Goal: Task Accomplishment & Management: Complete application form

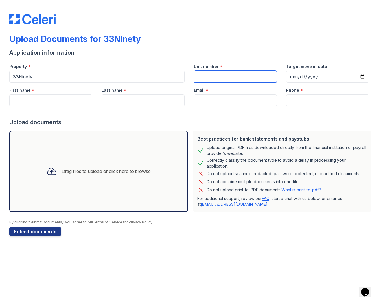
click at [211, 81] on input "Unit number" at bounding box center [235, 77] width 83 height 12
type input "1"
click at [295, 77] on input "Target move in date" at bounding box center [327, 77] width 83 height 12
type input "[DATE]"
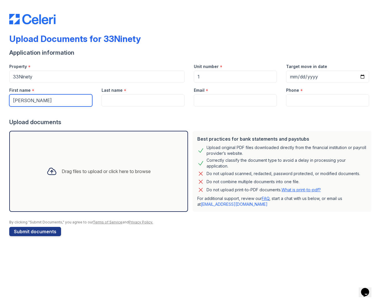
type input "[PERSON_NAME]"
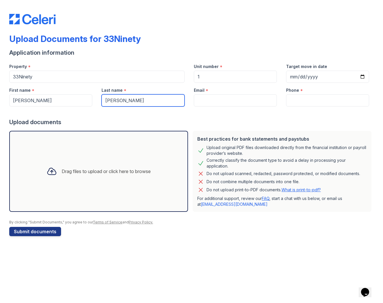
type input "[PERSON_NAME]"
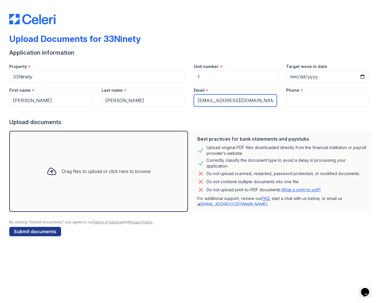
type input "[EMAIL_ADDRESS][DOMAIN_NAME]"
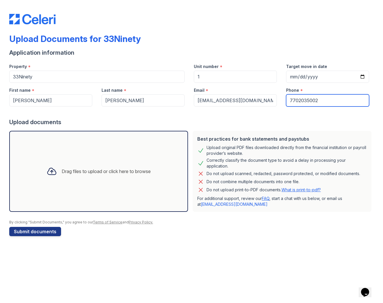
type input "7702035002"
click at [62, 180] on div "Drag files to upload or click here to browse" at bounding box center [98, 171] width 113 height 20
click at [51, 229] on button "Submit documents" at bounding box center [35, 231] width 52 height 9
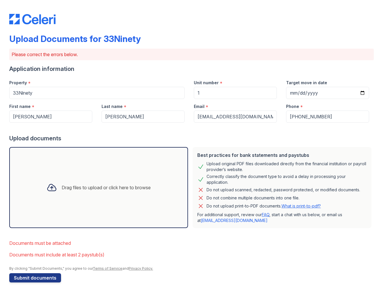
click at [85, 178] on div "Drag files to upload or click here to browse" at bounding box center [98, 188] width 113 height 20
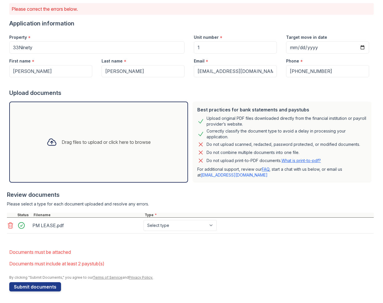
scroll to position [45, 0]
click at [46, 287] on button "Submit documents" at bounding box center [35, 286] width 52 height 9
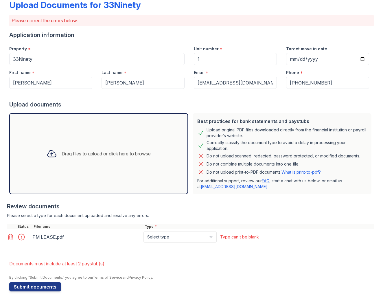
scroll to position [34, 0]
select select "other"
click at [42, 287] on button "Submit documents" at bounding box center [35, 286] width 52 height 9
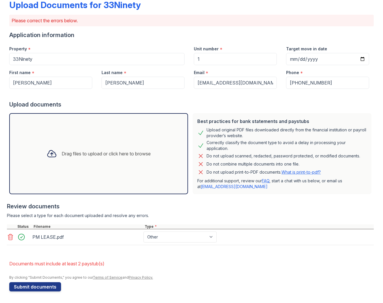
click at [75, 158] on div "Drag files to upload or click here to browse" at bounding box center [98, 154] width 113 height 20
click at [32, 286] on button "Submit documents" at bounding box center [35, 286] width 52 height 9
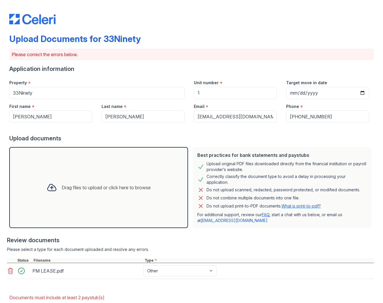
click at [66, 189] on div "Drag files to upload or click here to browse" at bounding box center [106, 187] width 89 height 7
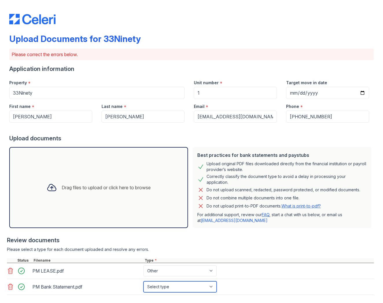
select select "bank_statement"
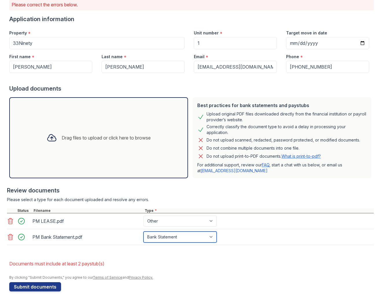
scroll to position [50, 0]
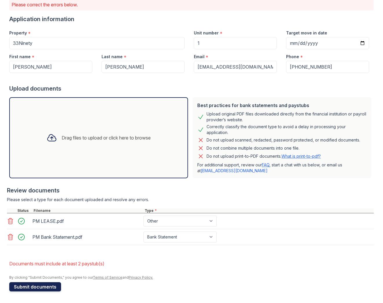
click at [36, 287] on button "Submit documents" at bounding box center [35, 286] width 52 height 9
click at [108, 156] on div "Drag files to upload or click here to browse" at bounding box center [98, 137] width 179 height 81
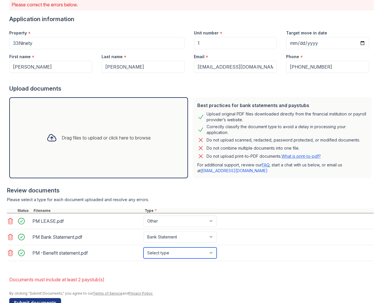
select select "benefit_award_letter"
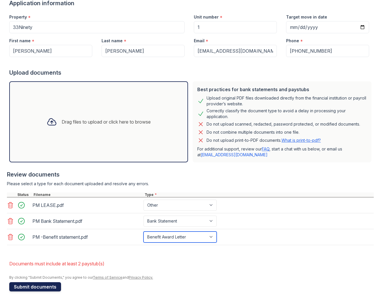
scroll to position [66, 0]
click at [35, 288] on button "Submit documents" at bounding box center [35, 286] width 52 height 9
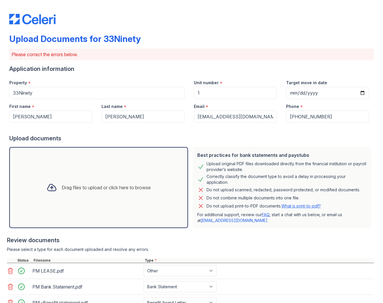
click at [108, 188] on div "Drag files to upload or click here to browse" at bounding box center [106, 187] width 89 height 7
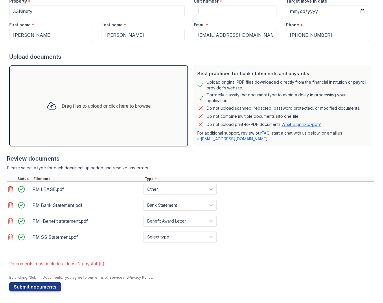
scroll to position [82, 0]
select select "offer_letter"
click at [123, 250] on div at bounding box center [190, 248] width 367 height 6
click at [40, 287] on button "Submit documents" at bounding box center [35, 286] width 52 height 9
select select "paystub"
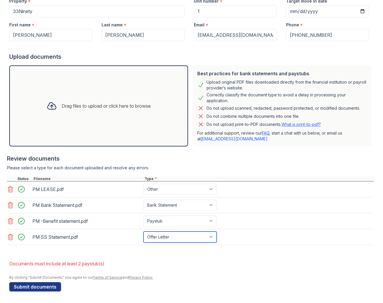
select select "paystub"
click at [136, 252] on form "Application information Property * 33Ninety Unit number * 1 Target move in date…" at bounding box center [191, 137] width 364 height 308
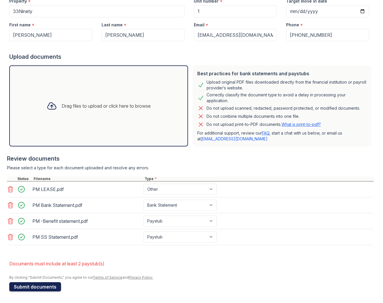
click at [53, 286] on button "Submit documents" at bounding box center [35, 286] width 52 height 9
